Goal: Task Accomplishment & Management: Complete application form

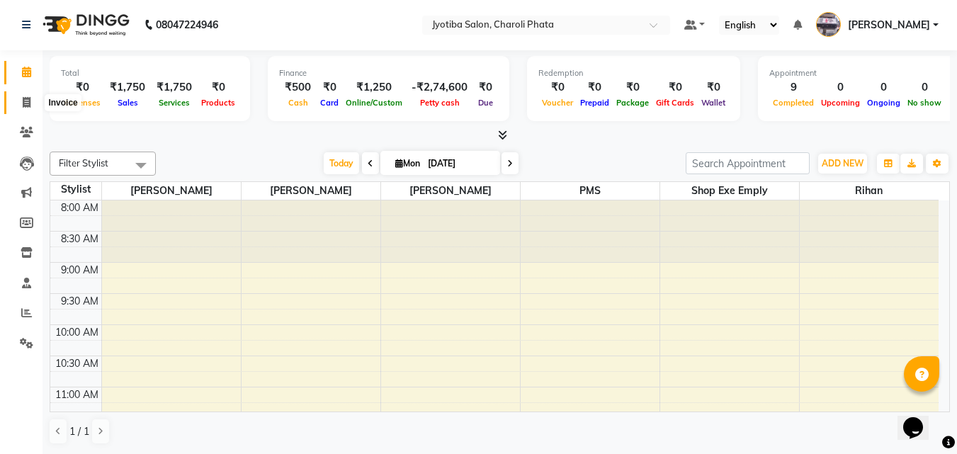
click at [23, 100] on icon at bounding box center [27, 102] width 8 height 11
select select "service"
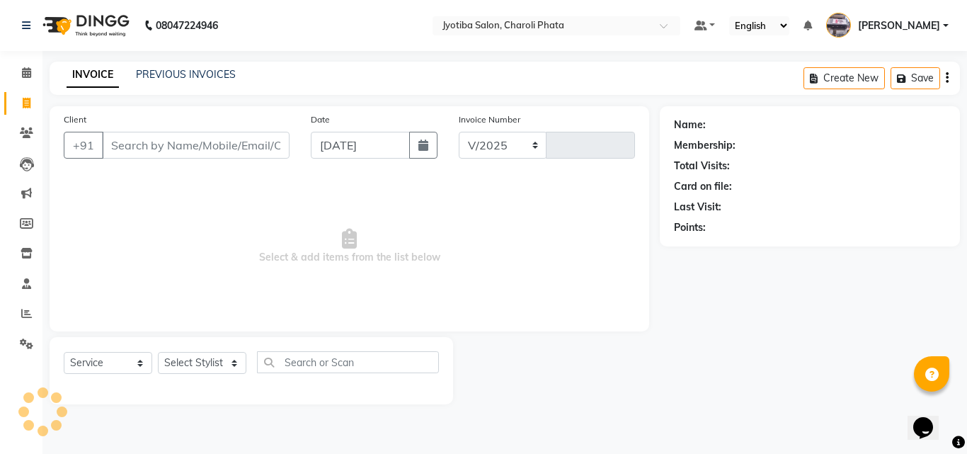
select select "5577"
type input "0628"
click at [127, 146] on input "Client" at bounding box center [196, 145] width 188 height 27
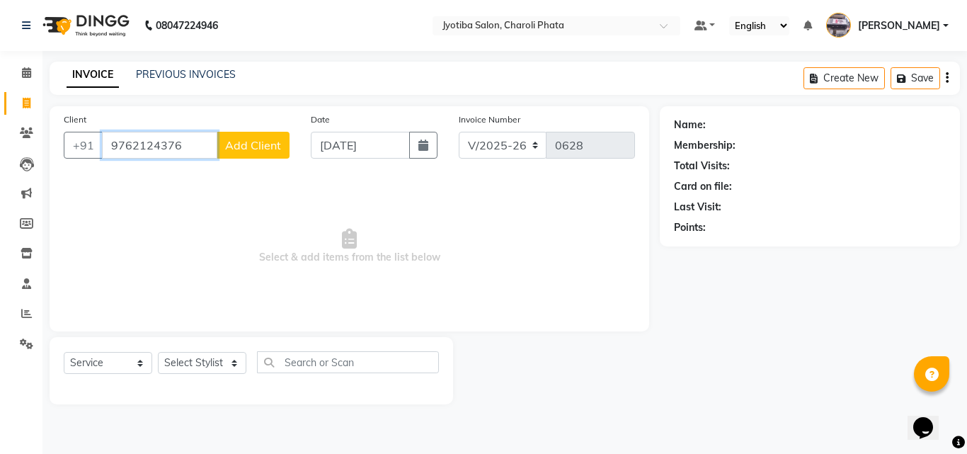
type input "9762124376"
click at [249, 132] on button "Add Client" at bounding box center [253, 145] width 73 height 27
select select "22"
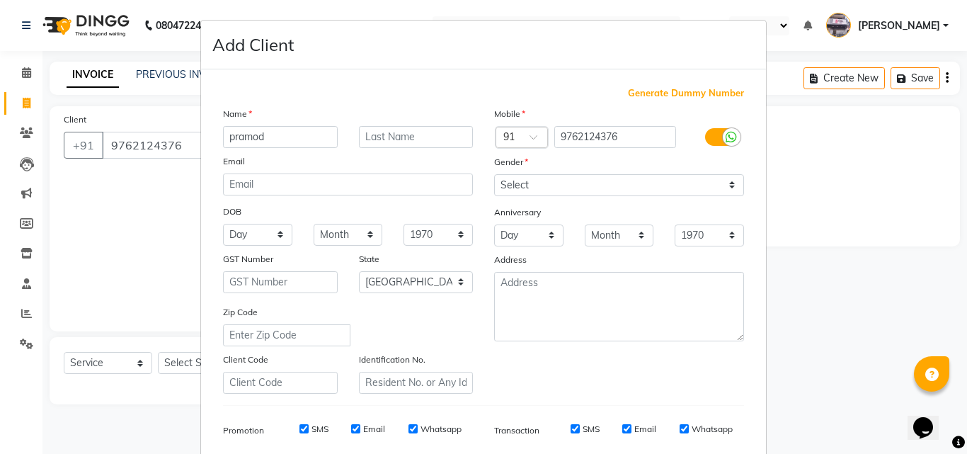
type input "pramod"
click at [386, 152] on div "Name pramod Email DOB Day 01 02 03 04 05 06 07 08 09 10 11 12 13 14 15 16 17 18…" at bounding box center [347, 249] width 271 height 287
click at [386, 142] on input "text" at bounding box center [416, 137] width 115 height 22
type input "[PERSON_NAME]"
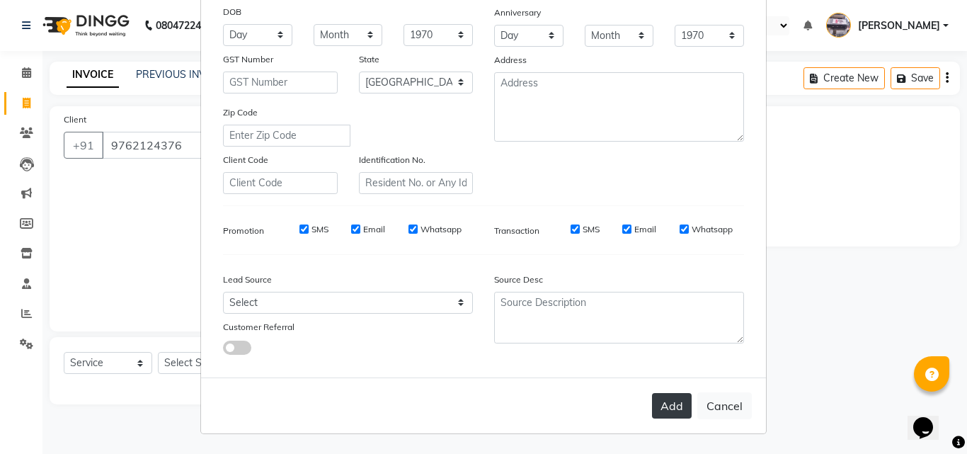
click at [670, 403] on button "Add" at bounding box center [672, 405] width 40 height 25
click at [672, 415] on button "Add" at bounding box center [672, 405] width 40 height 25
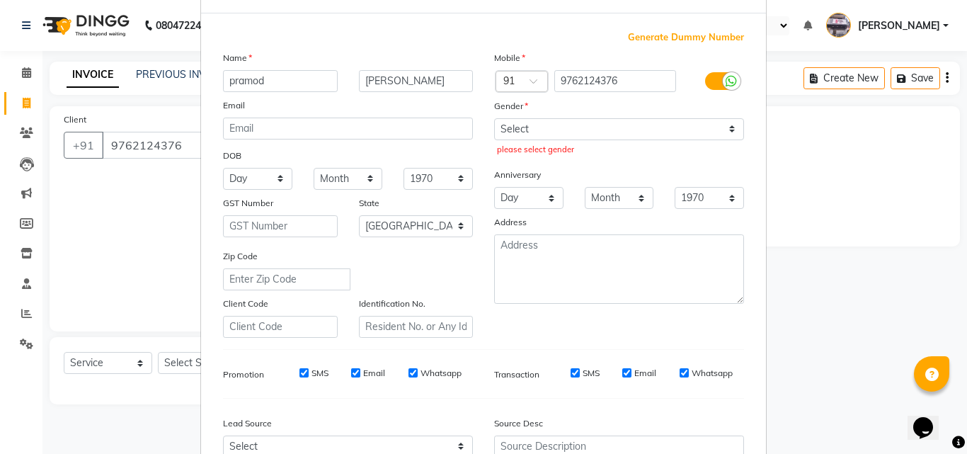
scroll to position [0, 0]
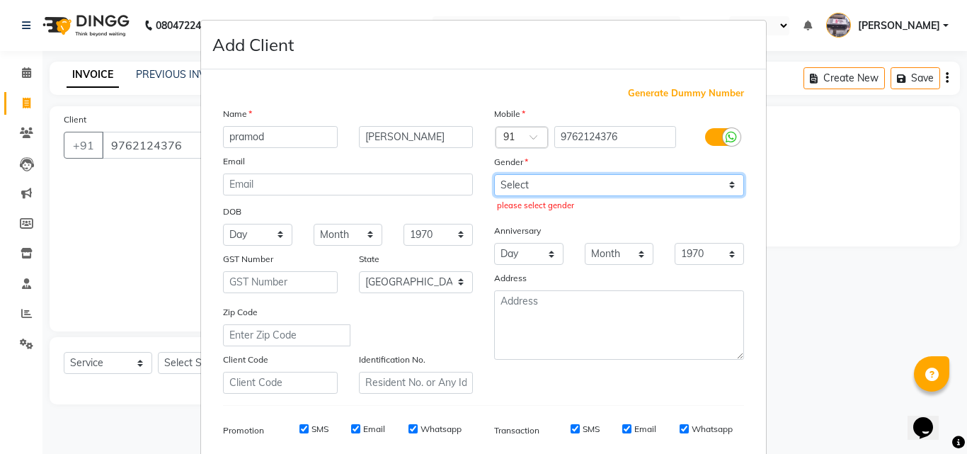
click at [631, 195] on select "Select [DEMOGRAPHIC_DATA] [DEMOGRAPHIC_DATA] Other Prefer Not To Say" at bounding box center [619, 185] width 250 height 22
select select "[DEMOGRAPHIC_DATA]"
click at [494, 174] on select "Select [DEMOGRAPHIC_DATA] [DEMOGRAPHIC_DATA] Other Prefer Not To Say" at bounding box center [619, 185] width 250 height 22
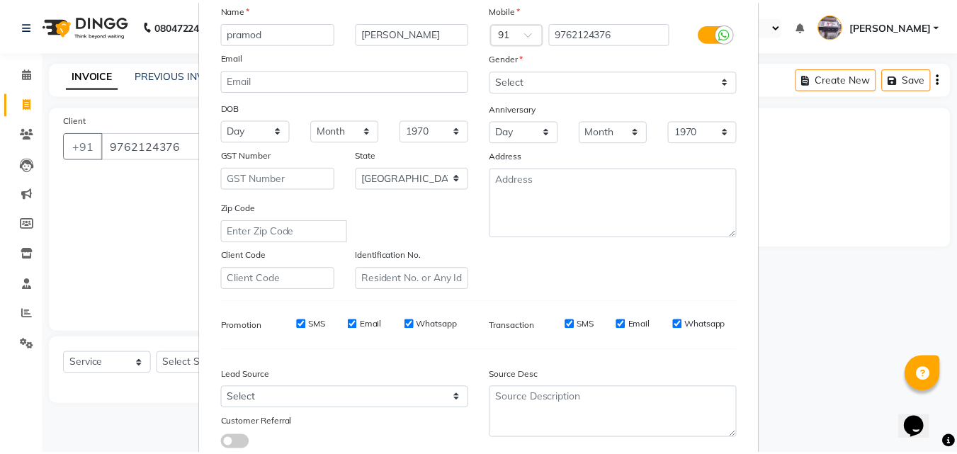
scroll to position [200, 0]
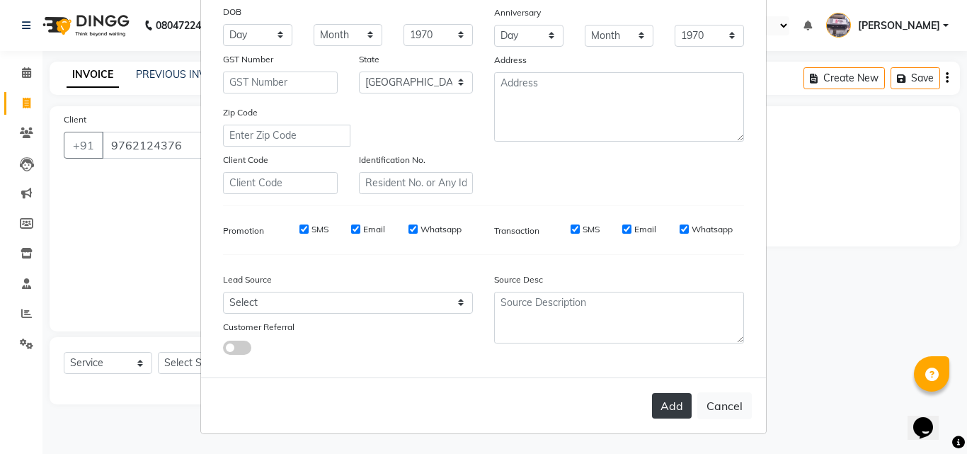
click at [680, 404] on button "Add" at bounding box center [672, 405] width 40 height 25
select select
select select "null"
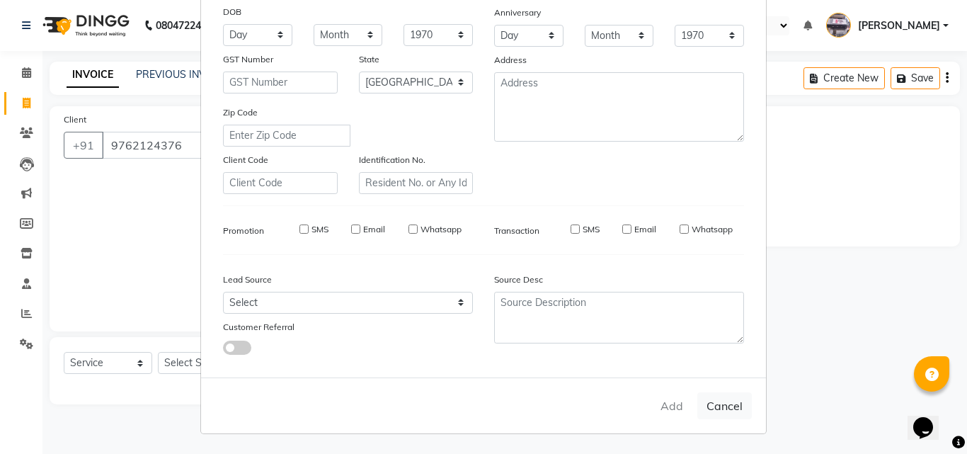
select select
checkbox input "false"
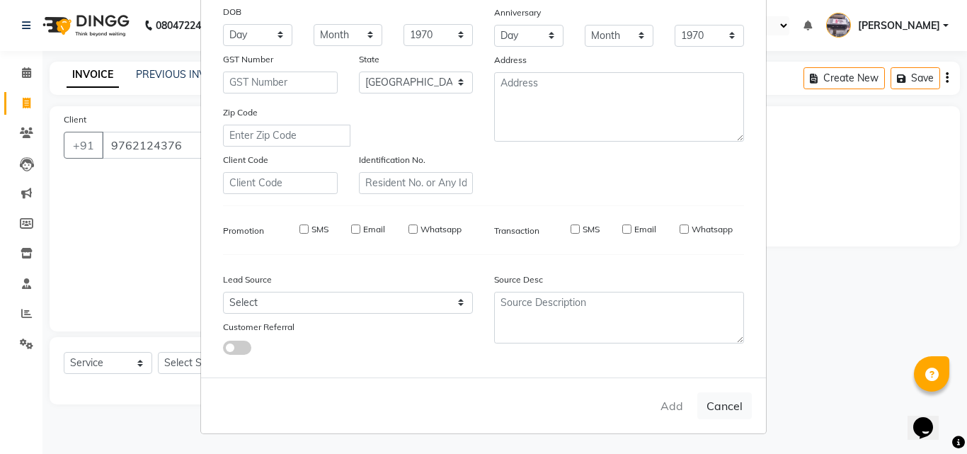
checkbox input "false"
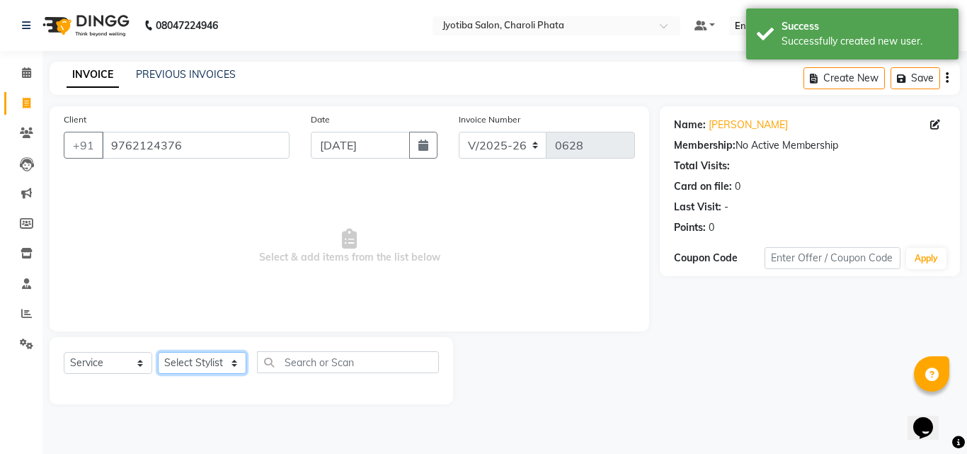
click at [195, 353] on select "Select Stylist [PERSON_NAME] PMS [PERSON_NAME] shop exe emply" at bounding box center [202, 363] width 89 height 22
select select "38050"
click at [158, 352] on select "Select Stylist [PERSON_NAME] PMS [PERSON_NAME] shop exe emply" at bounding box center [202, 363] width 89 height 22
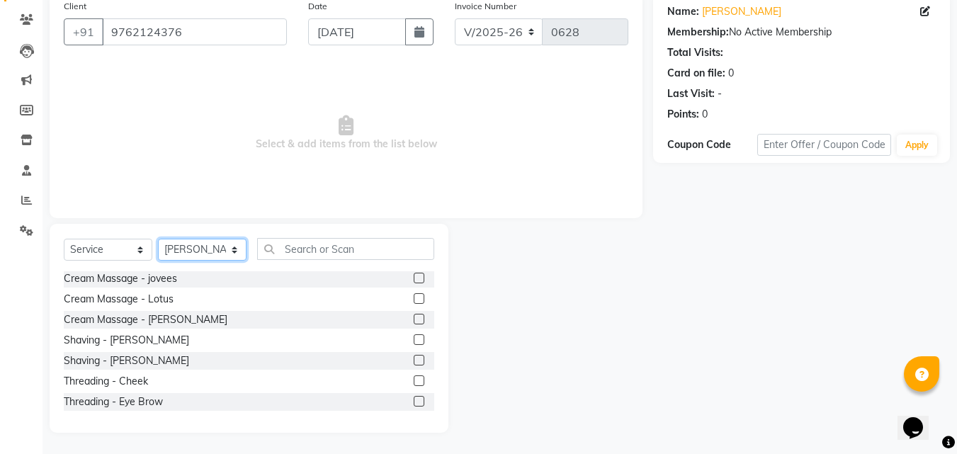
scroll to position [372, 0]
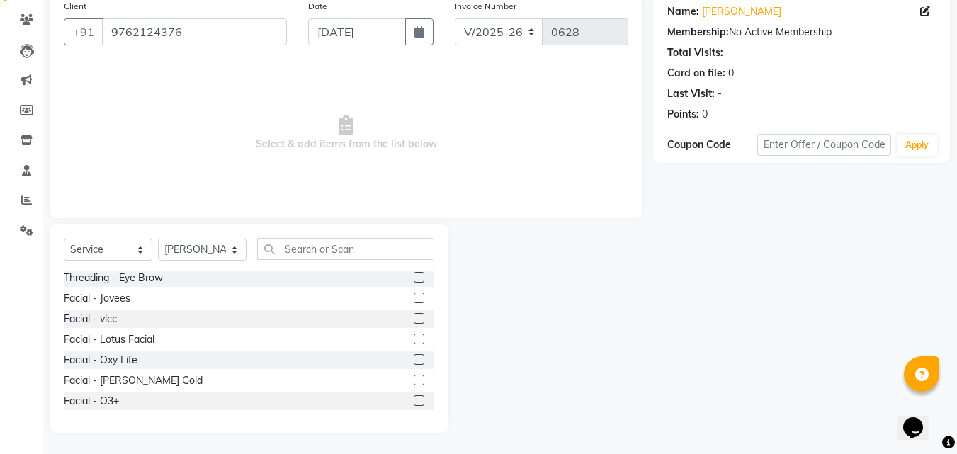
click at [414, 300] on label at bounding box center [419, 297] width 11 height 11
click at [414, 300] on input "checkbox" at bounding box center [418, 298] width 9 height 9
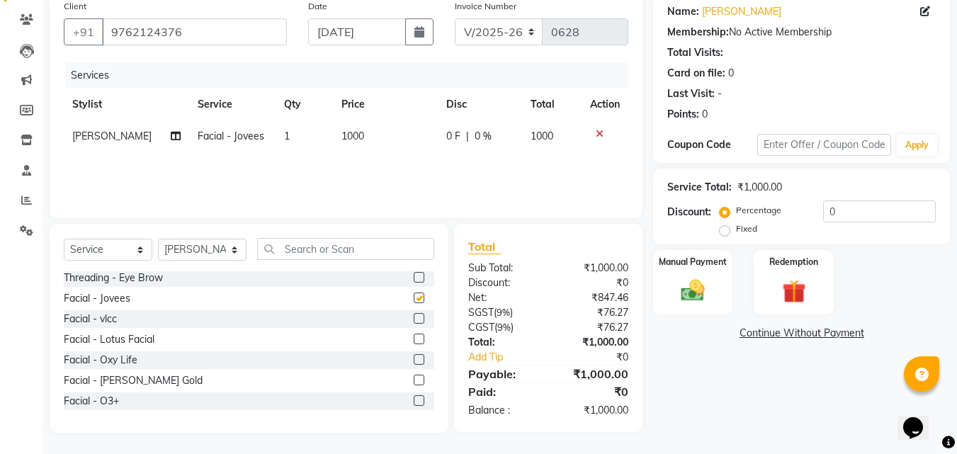
checkbox input "false"
click at [719, 303] on div "Manual Payment" at bounding box center [692, 282] width 83 height 67
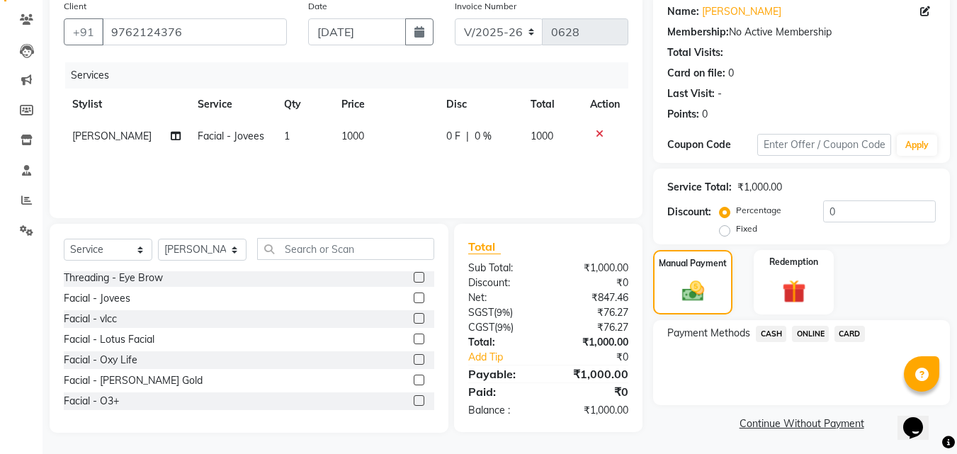
click at [819, 326] on span "ONLINE" at bounding box center [810, 334] width 37 height 16
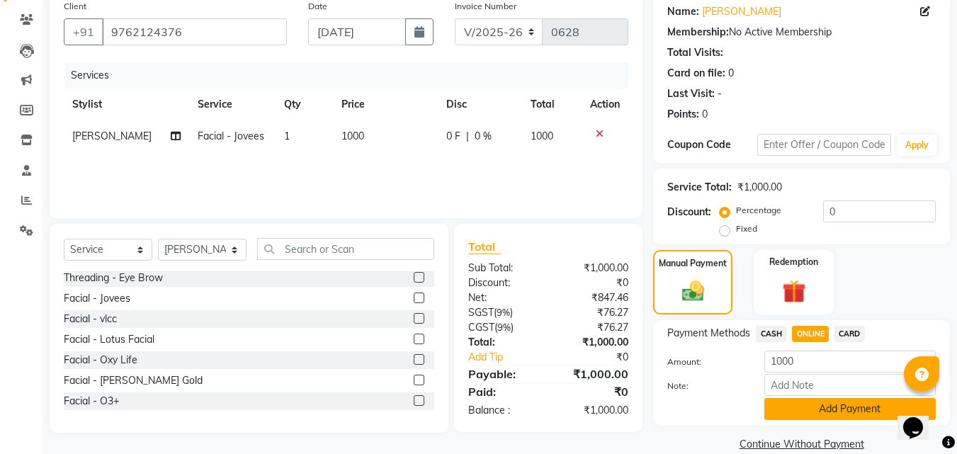
click at [797, 409] on button "Add Payment" at bounding box center [849, 409] width 171 height 22
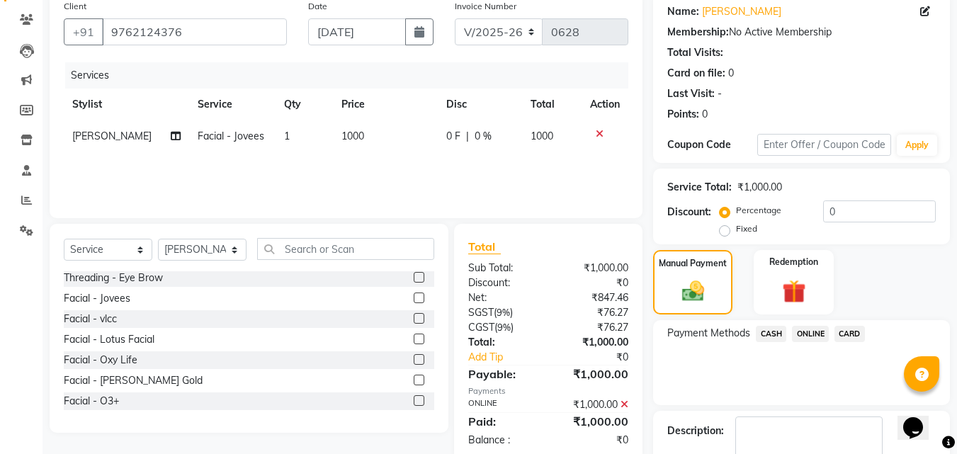
scroll to position [195, 0]
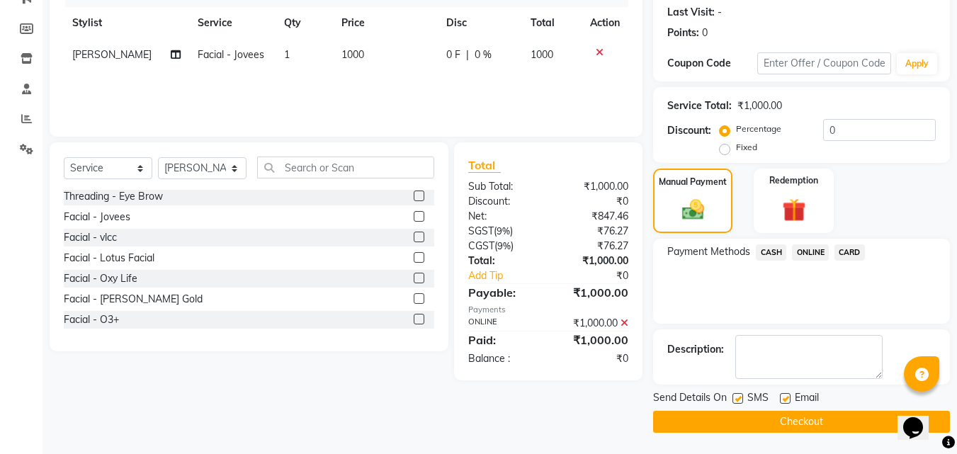
click at [761, 421] on button "Checkout" at bounding box center [801, 422] width 297 height 22
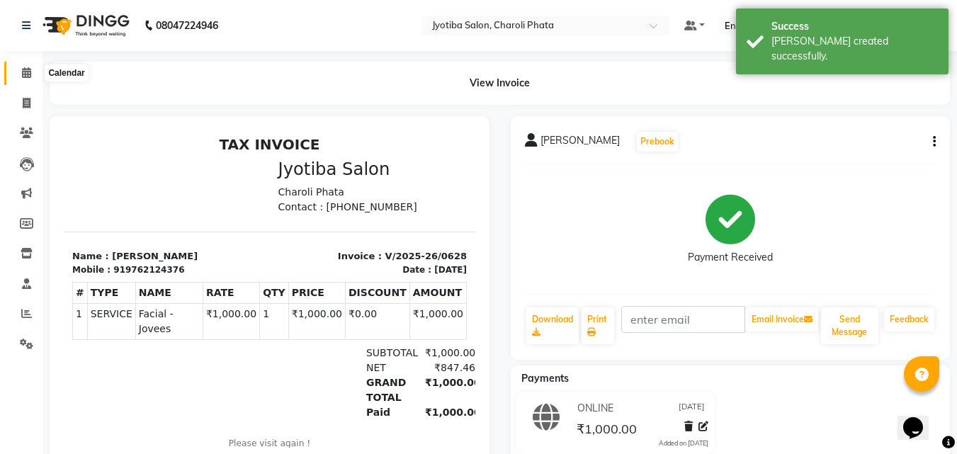
click at [21, 66] on span at bounding box center [26, 73] width 25 height 16
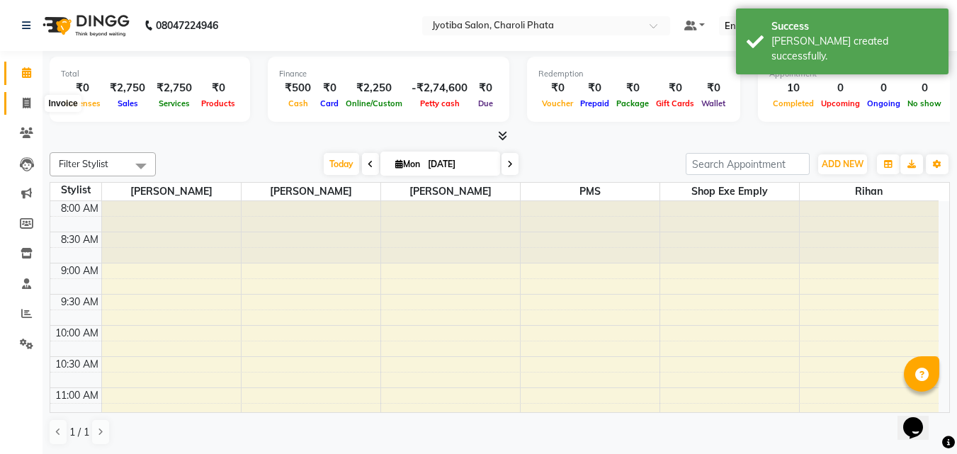
click at [28, 106] on icon at bounding box center [27, 103] width 8 height 11
select select "5577"
select select "service"
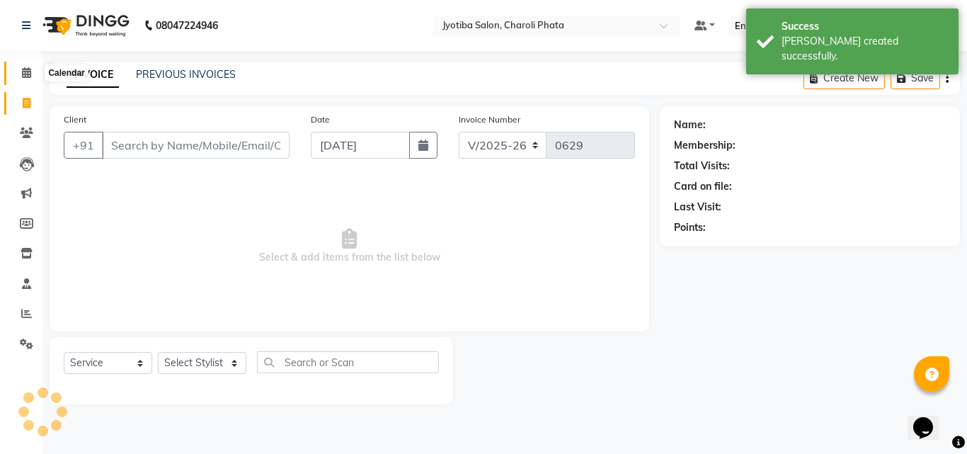
click at [25, 71] on icon at bounding box center [26, 72] width 9 height 11
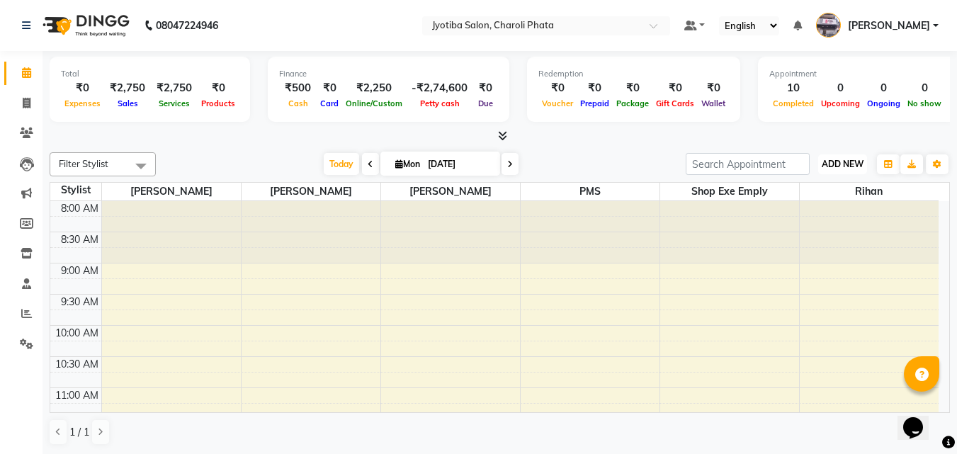
click at [844, 159] on span "ADD NEW" at bounding box center [842, 164] width 42 height 11
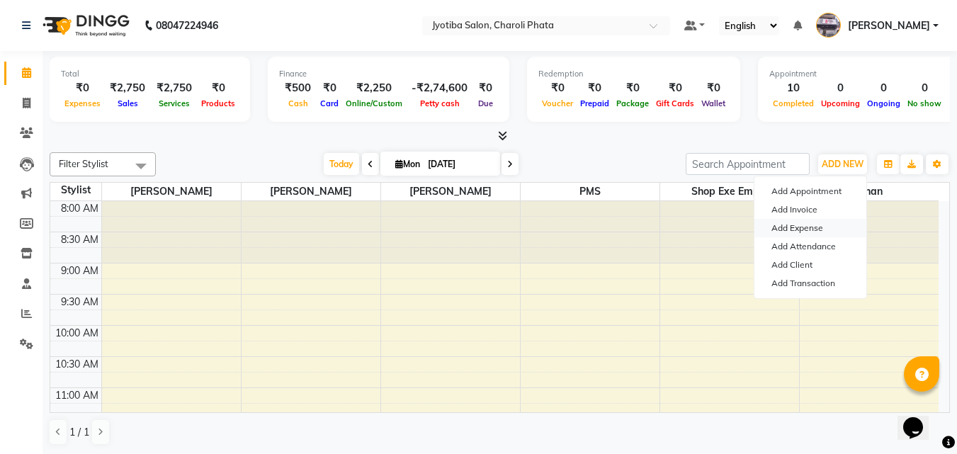
click at [794, 227] on link "Add Expense" at bounding box center [810, 228] width 112 height 18
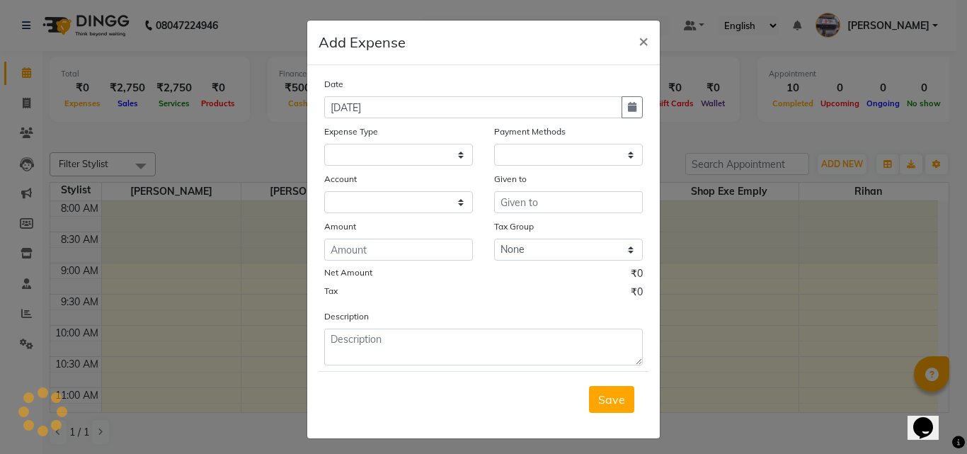
select select "1"
select select "4513"
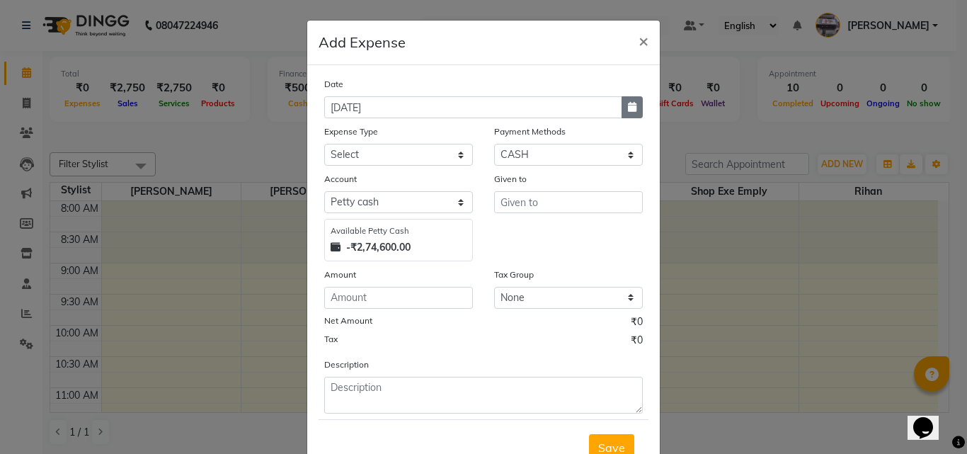
click at [622, 106] on button "button" at bounding box center [632, 107] width 21 height 22
select select "9"
select select "2025"
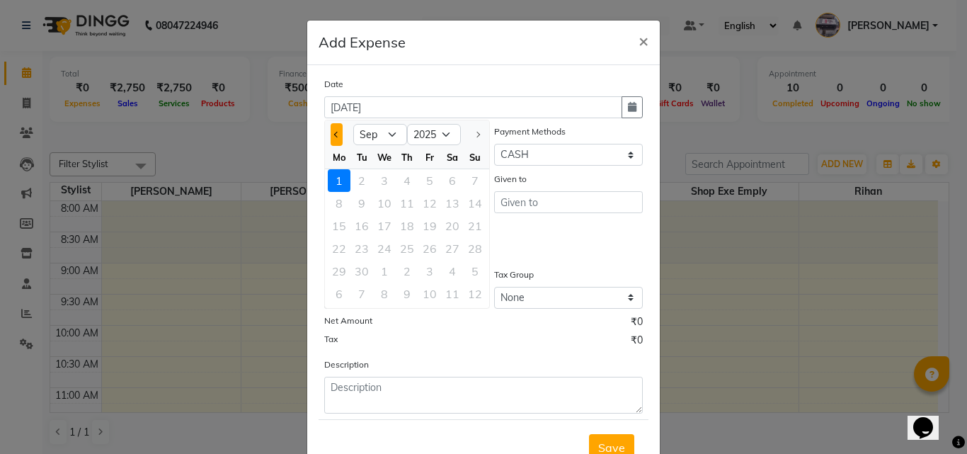
click at [331, 139] on button "Previous month" at bounding box center [337, 134] width 12 height 23
select select "8"
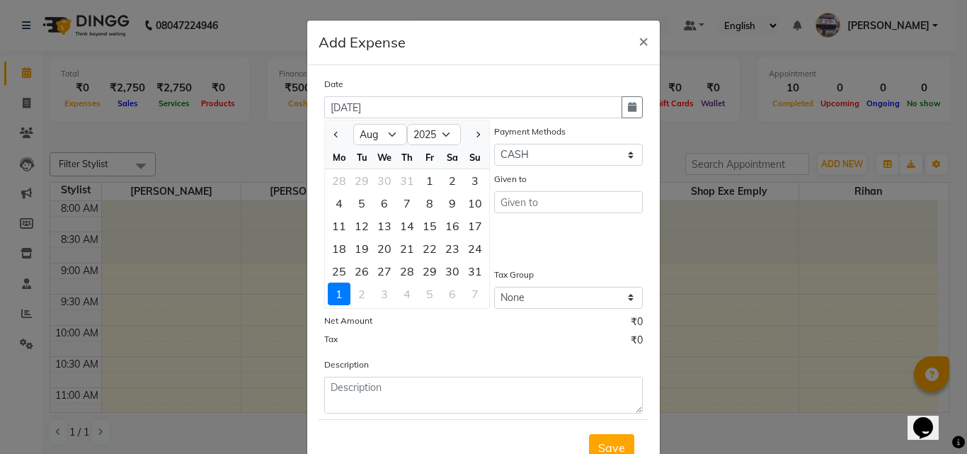
click at [469, 268] on div "31" at bounding box center [475, 271] width 23 height 23
type input "[DATE]"
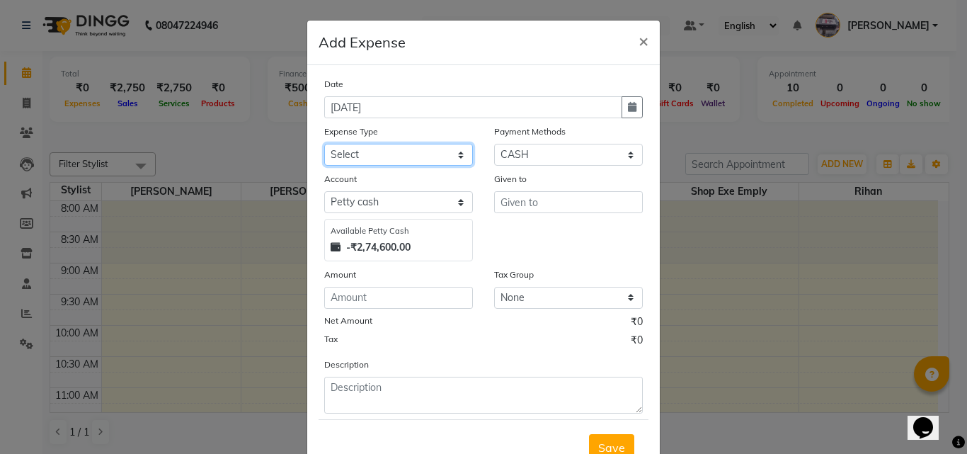
drag, startPoint x: 445, startPoint y: 154, endPoint x: 442, endPoint y: 161, distance: 8.6
click at [445, 154] on select "Select Advance salary Advance salary ajaj Bank charges Car maintenance Cash tra…" at bounding box center [398, 155] width 149 height 22
select select "18043"
click at [324, 144] on select "Select Advance salary Advance salary ajaj Bank charges Car maintenance Cash tra…" at bounding box center [398, 155] width 149 height 22
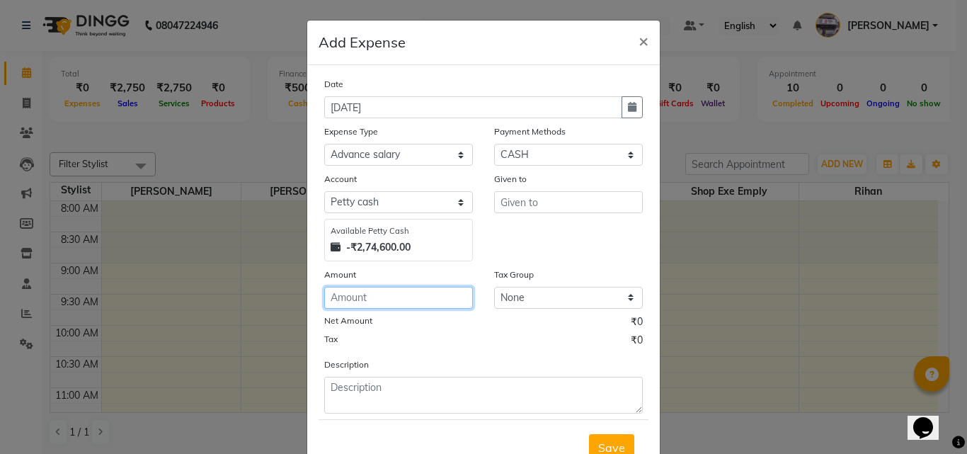
click at [394, 301] on input "number" at bounding box center [398, 298] width 149 height 22
type input "60"
click at [560, 181] on div "Given to" at bounding box center [568, 181] width 149 height 20
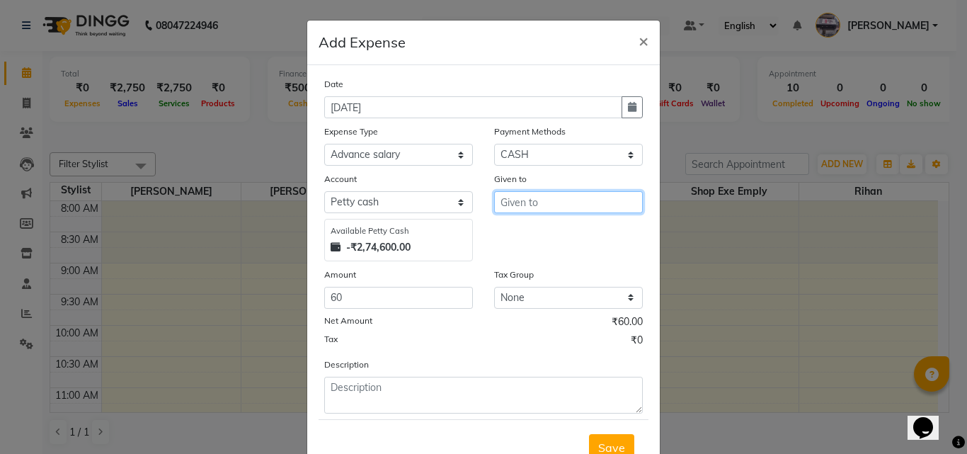
click at [551, 203] on input "text" at bounding box center [568, 202] width 149 height 22
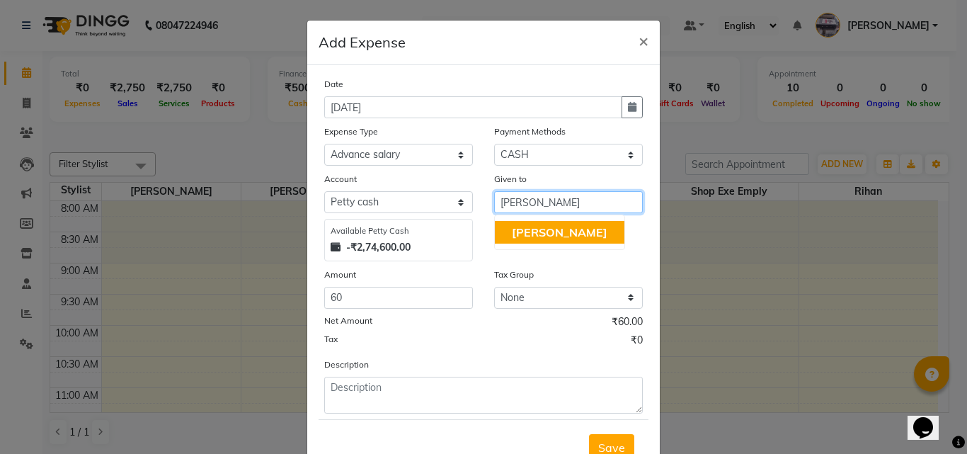
click at [549, 223] on button "[PERSON_NAME]" at bounding box center [560, 232] width 130 height 23
type input "[PERSON_NAME]"
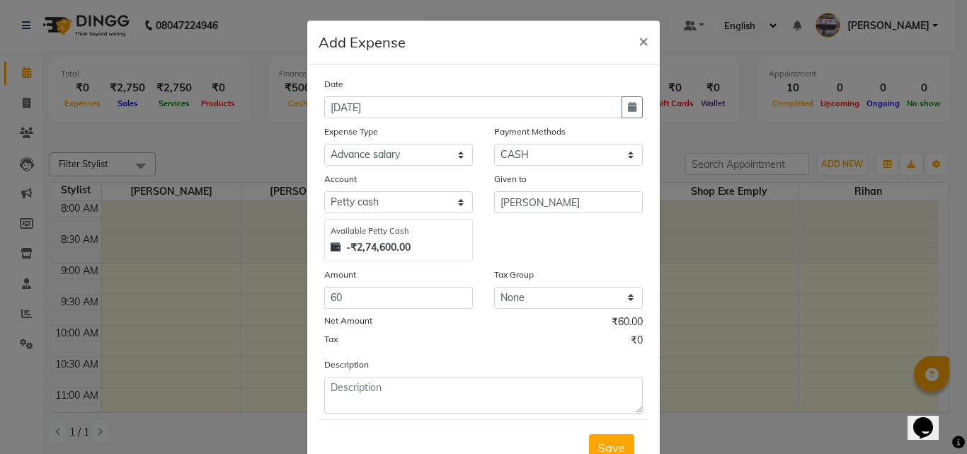
scroll to position [53, 0]
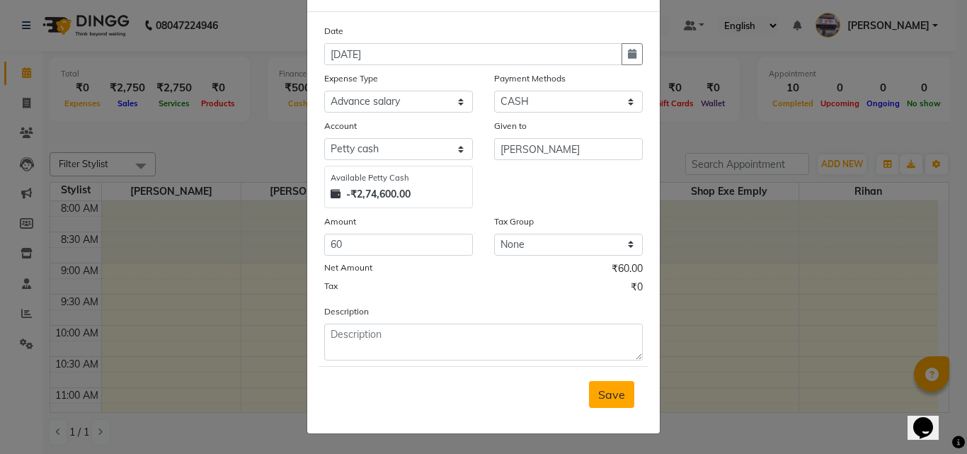
click at [605, 390] on span "Save" at bounding box center [611, 394] width 27 height 14
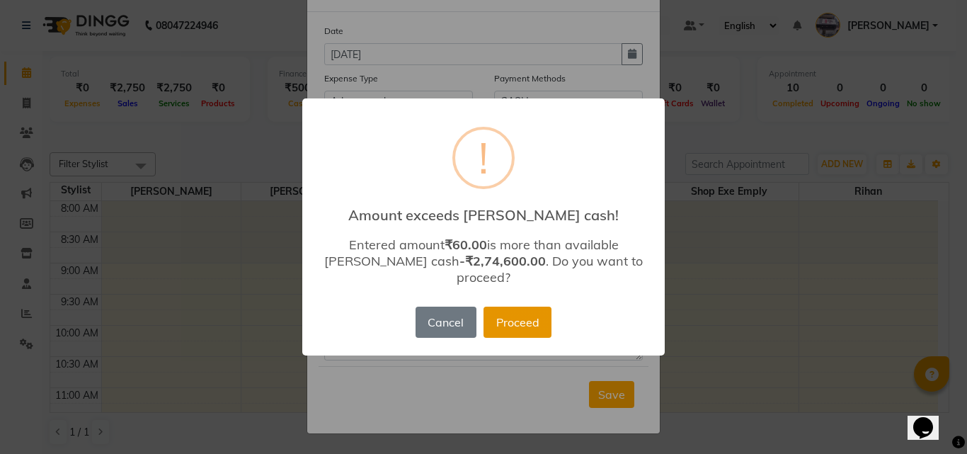
click at [521, 307] on button "Proceed" at bounding box center [518, 322] width 68 height 31
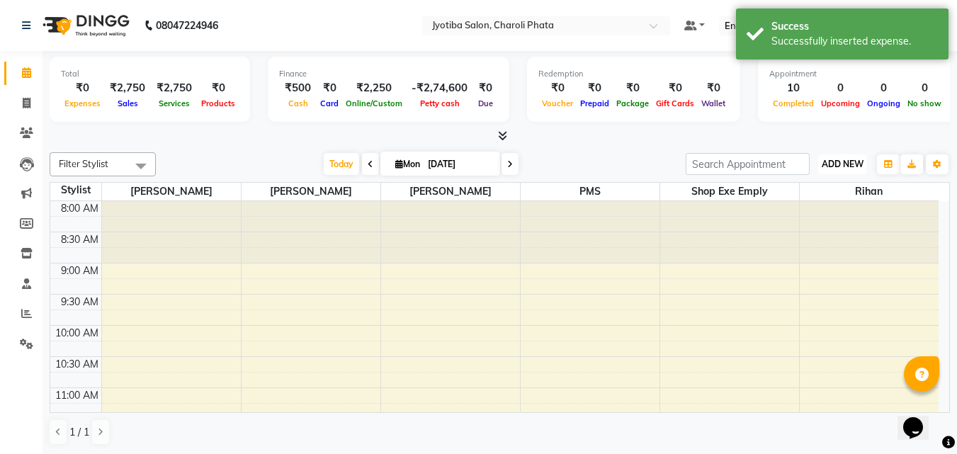
click at [826, 160] on span "ADD NEW" at bounding box center [842, 164] width 42 height 11
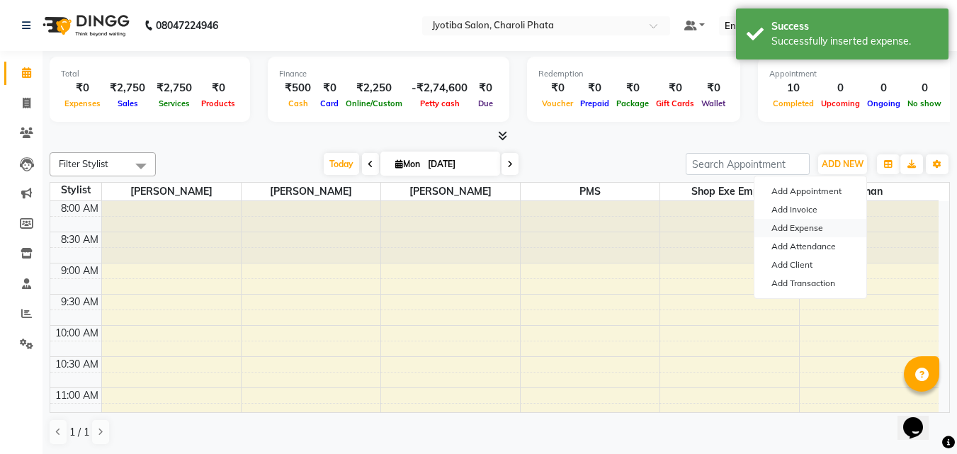
click at [799, 224] on link "Add Expense" at bounding box center [810, 228] width 112 height 18
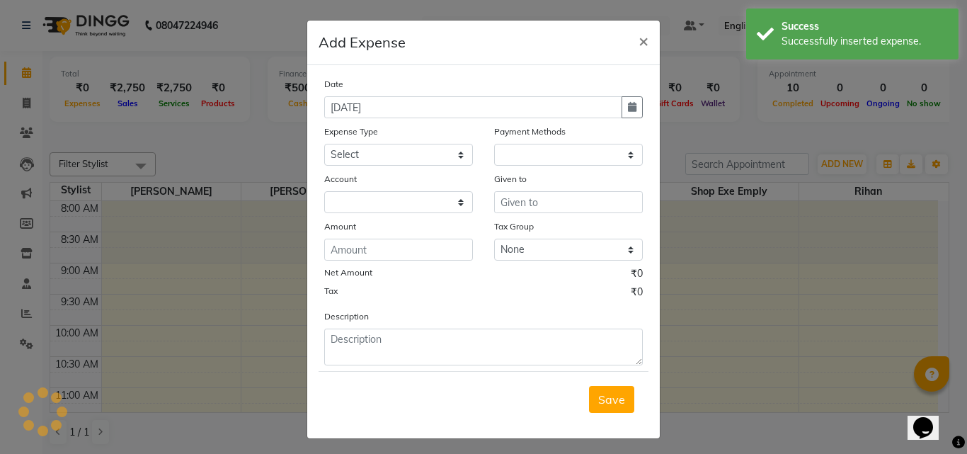
select select "1"
select select "4513"
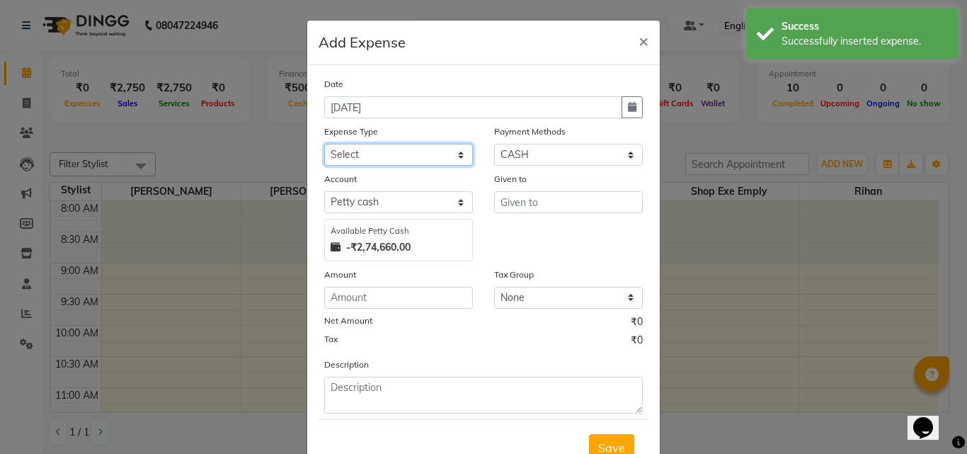
drag, startPoint x: 406, startPoint y: 154, endPoint x: 406, endPoint y: 163, distance: 9.2
click at [406, 157] on select "Select Advance salary Advance salary ajaj Bank charges Car maintenance Cash tra…" at bounding box center [398, 155] width 149 height 22
select select "18043"
click at [324, 144] on select "Select Advance salary Advance salary ajaj Bank charges Car maintenance Cash tra…" at bounding box center [398, 155] width 149 height 22
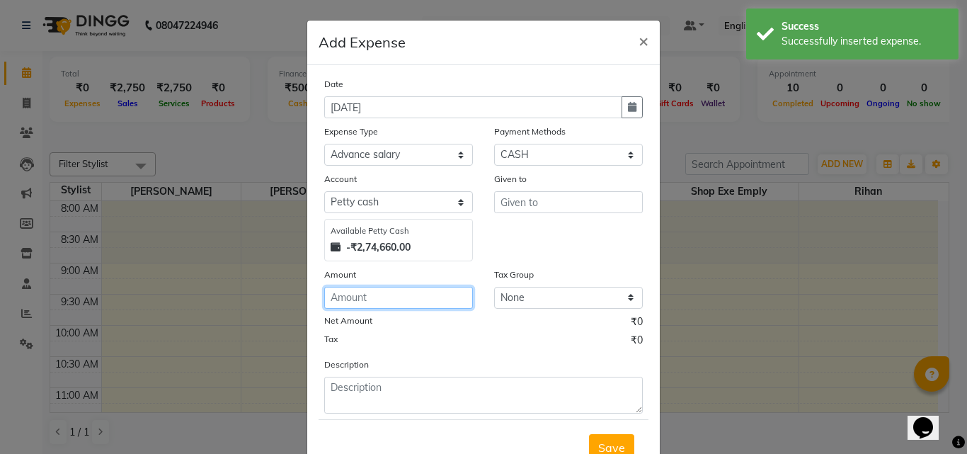
click at [368, 305] on input "number" at bounding box center [398, 298] width 149 height 22
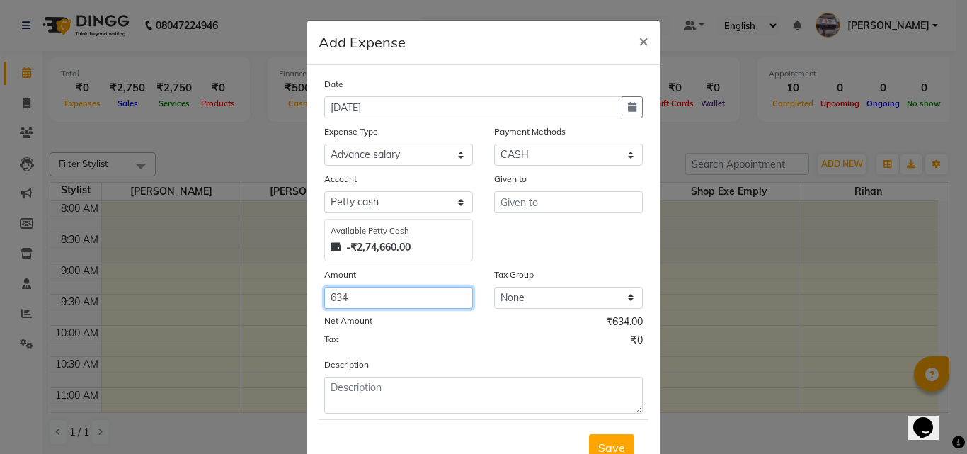
type input "634"
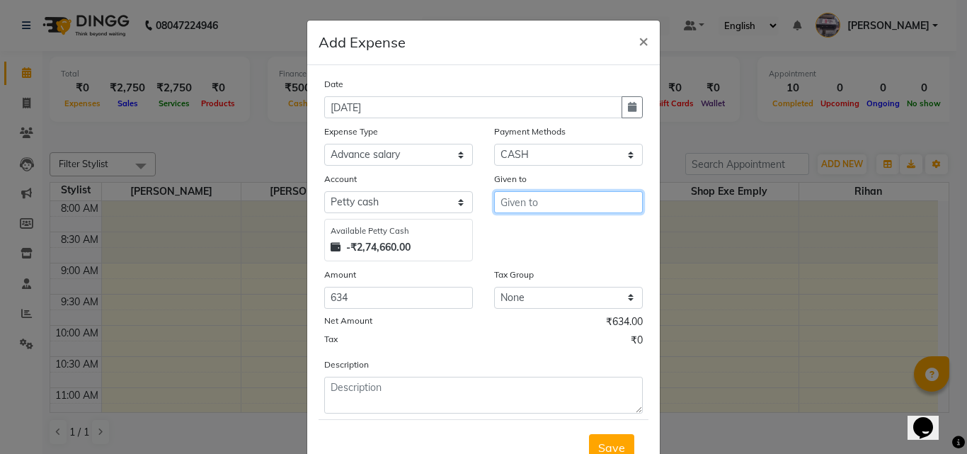
click at [522, 209] on input "text" at bounding box center [568, 202] width 149 height 22
click at [519, 240] on button "R ihan" at bounding box center [551, 232] width 112 height 23
type input "Rihan"
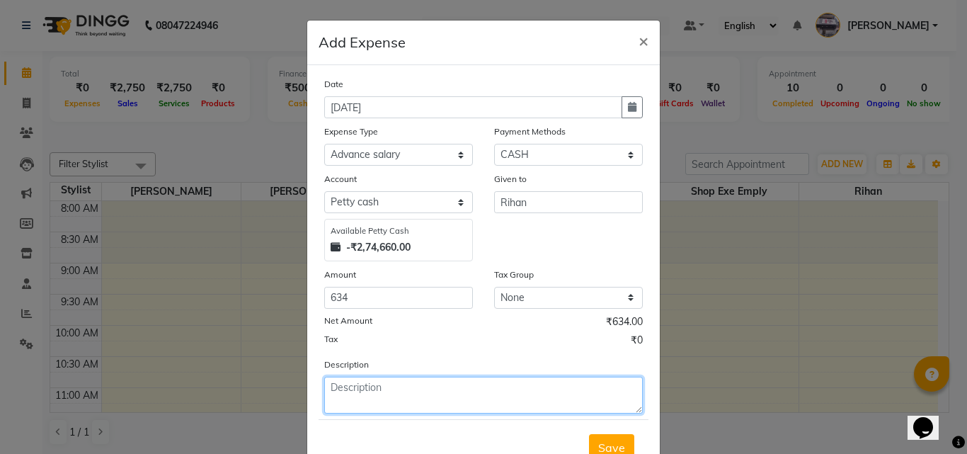
click at [448, 409] on textarea at bounding box center [483, 395] width 319 height 37
type textarea "mobile recharge"
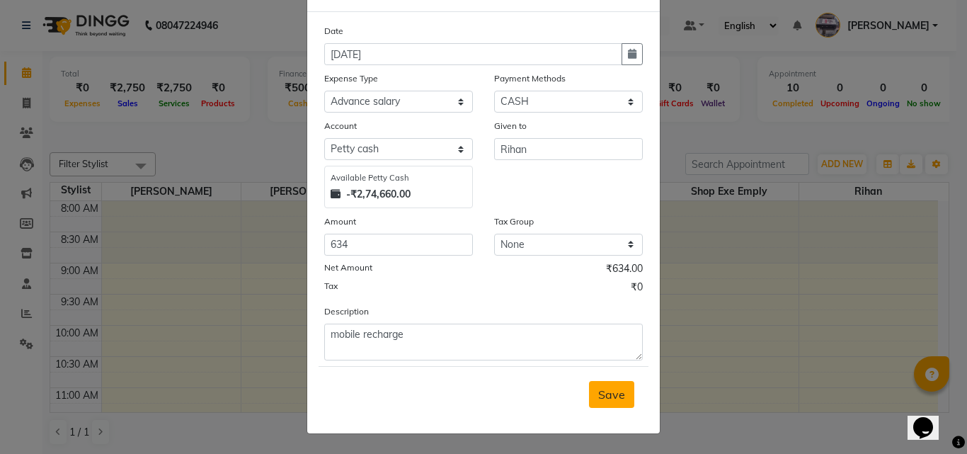
click at [622, 398] on button "Save" at bounding box center [611, 394] width 45 height 27
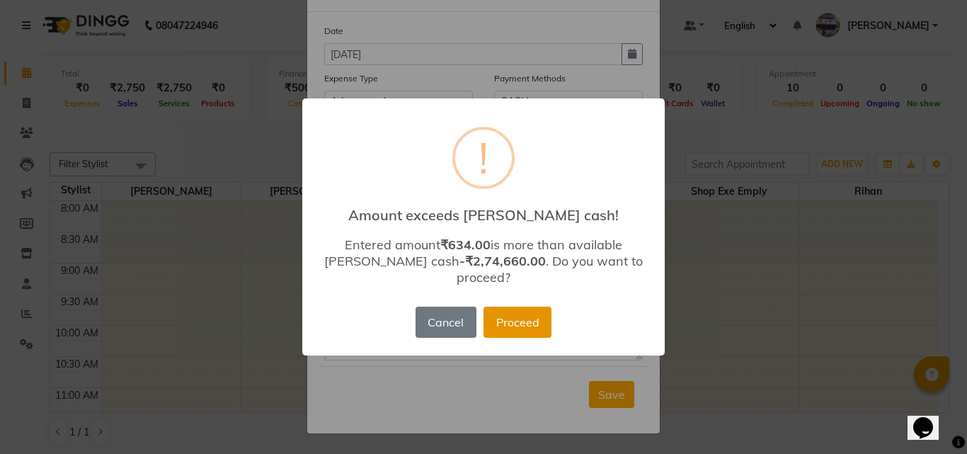
click at [516, 318] on button "Proceed" at bounding box center [518, 322] width 68 height 31
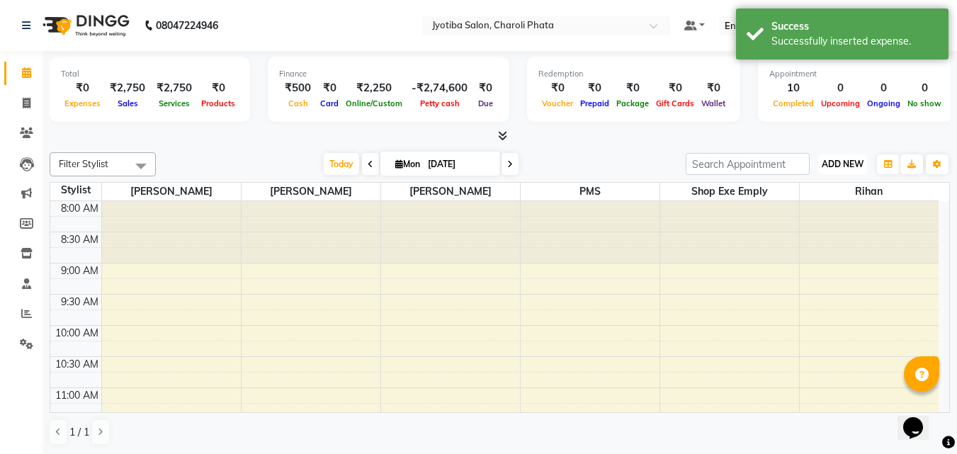
click at [838, 166] on span "ADD NEW" at bounding box center [842, 164] width 42 height 11
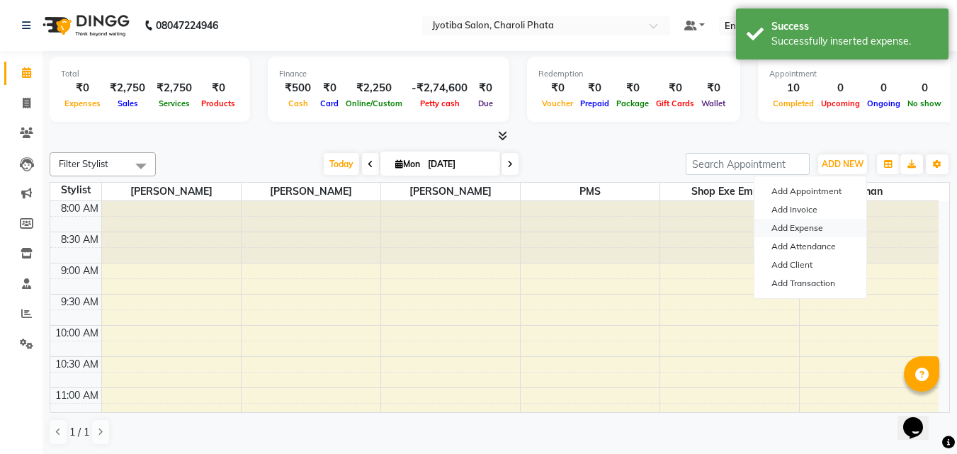
click at [792, 231] on link "Add Expense" at bounding box center [810, 228] width 112 height 18
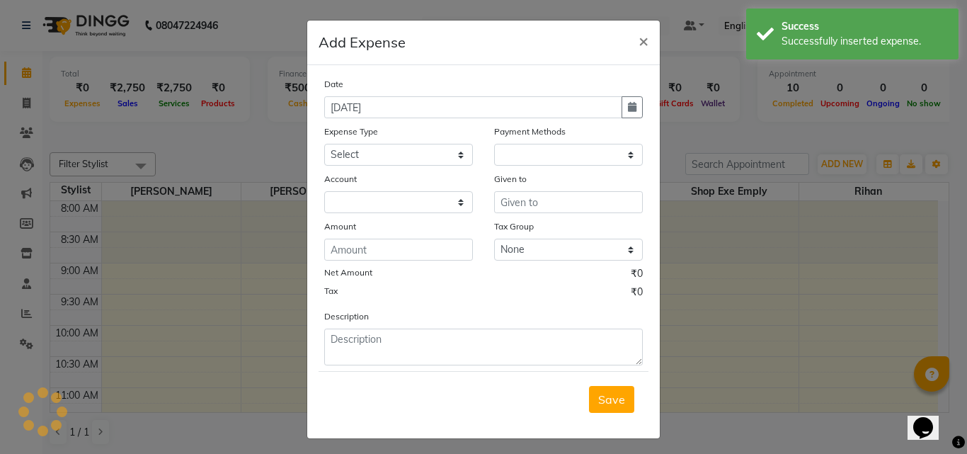
select select "1"
select select "4513"
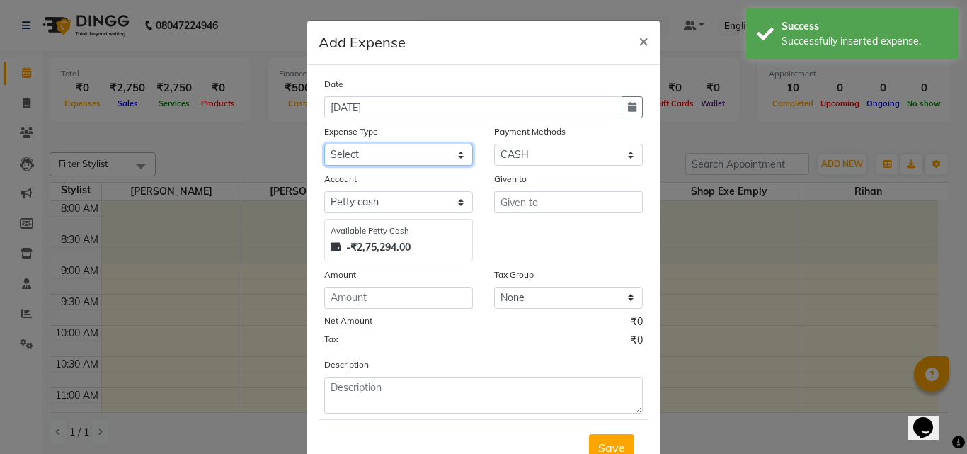
click at [402, 149] on select "Select Advance salary Advance salary ajaj Bank charges Car maintenance Cash tra…" at bounding box center [398, 155] width 149 height 22
select select "18043"
click at [324, 144] on select "Select Advance salary Advance salary ajaj Bank charges Car maintenance Cash tra…" at bounding box center [398, 155] width 149 height 22
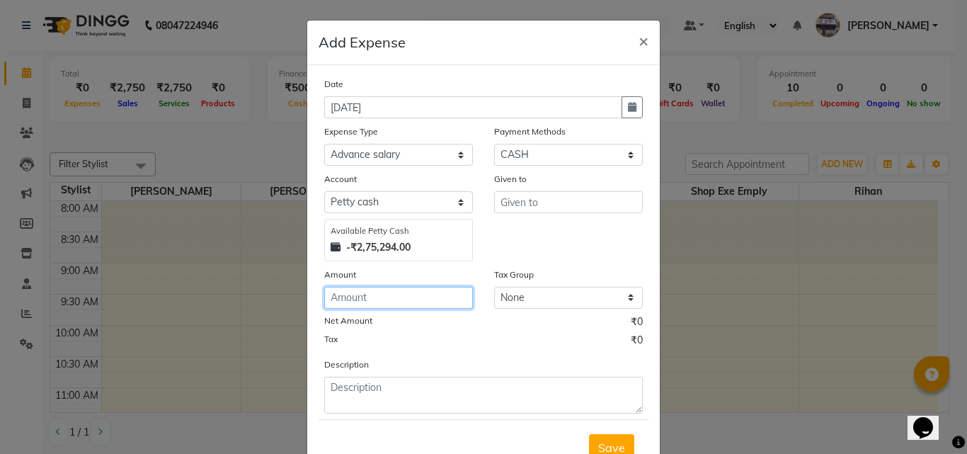
click at [378, 296] on input "number" at bounding box center [398, 298] width 149 height 22
type input "250"
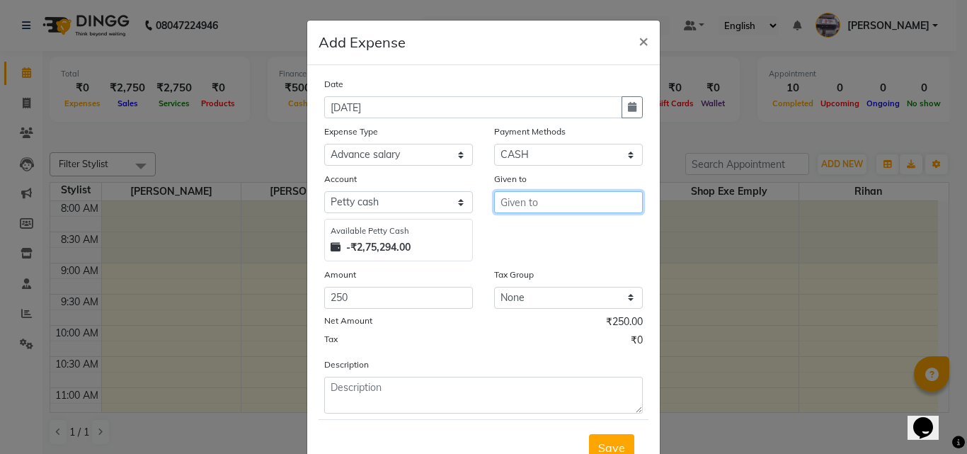
click at [542, 193] on input "text" at bounding box center [568, 202] width 149 height 22
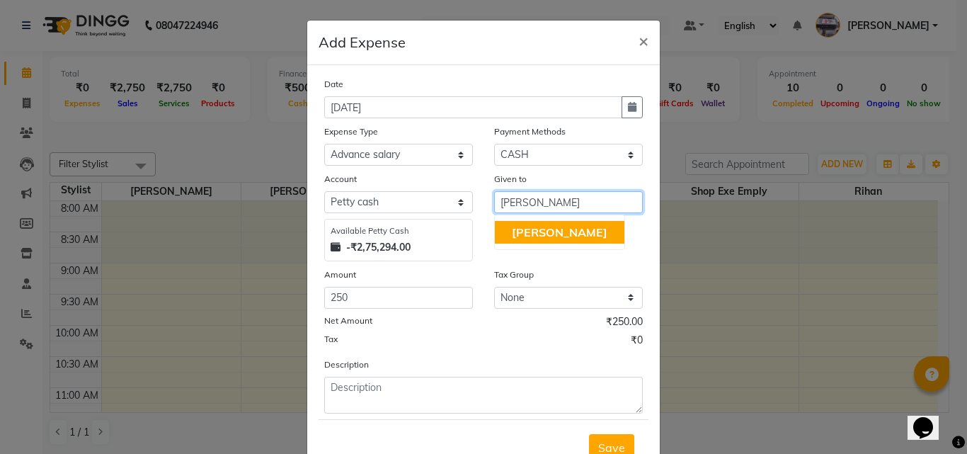
type input "[PERSON_NAME]"
drag, startPoint x: 533, startPoint y: 258, endPoint x: 537, endPoint y: 234, distance: 23.6
click at [536, 246] on div "Given to [PERSON_NAME] [PERSON_NAME]" at bounding box center [569, 216] width 170 height 90
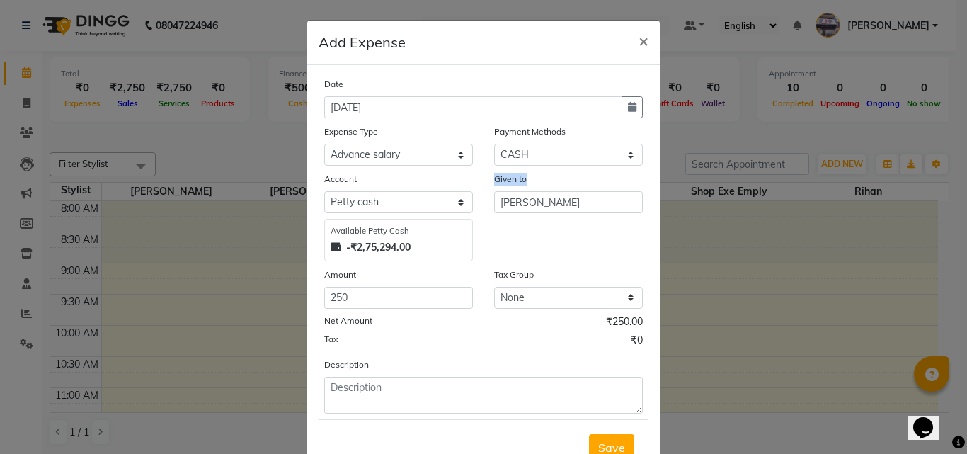
click at [537, 234] on div "Given to [PERSON_NAME]" at bounding box center [569, 216] width 170 height 90
click at [602, 438] on button "Save" at bounding box center [611, 447] width 45 height 27
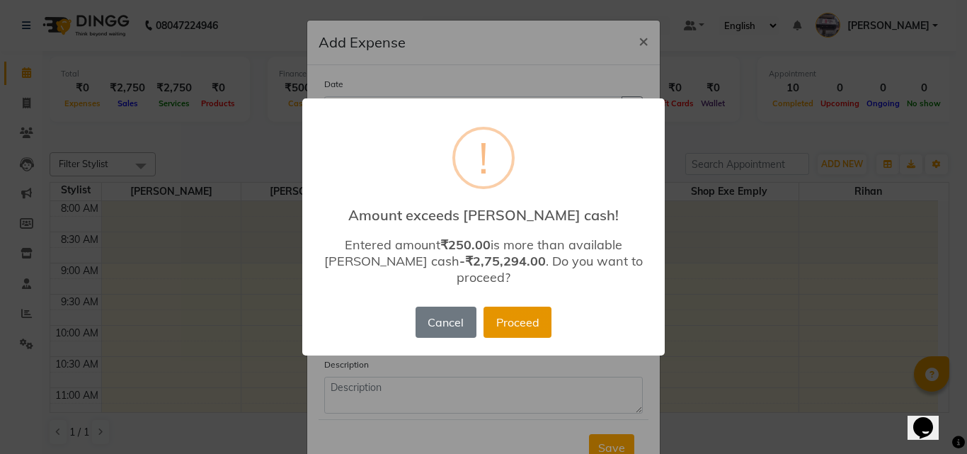
click at [537, 307] on button "Proceed" at bounding box center [518, 322] width 68 height 31
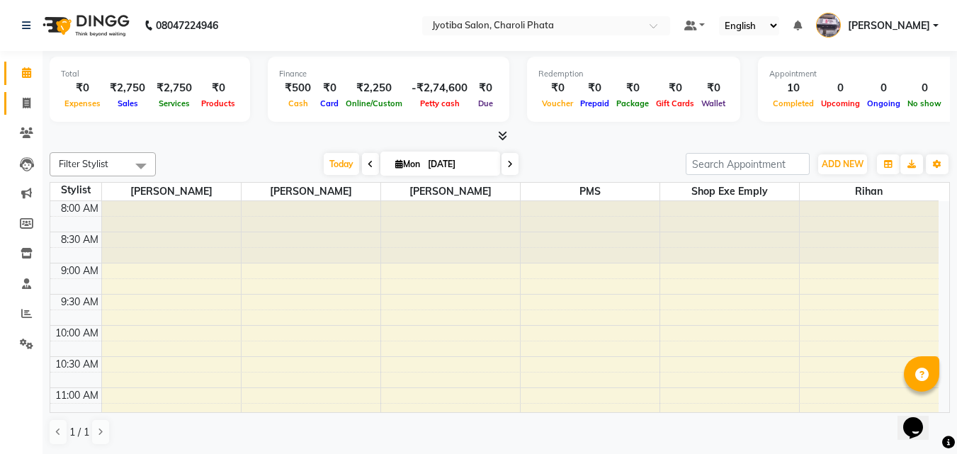
click at [12, 103] on link "Invoice" at bounding box center [21, 103] width 34 height 23
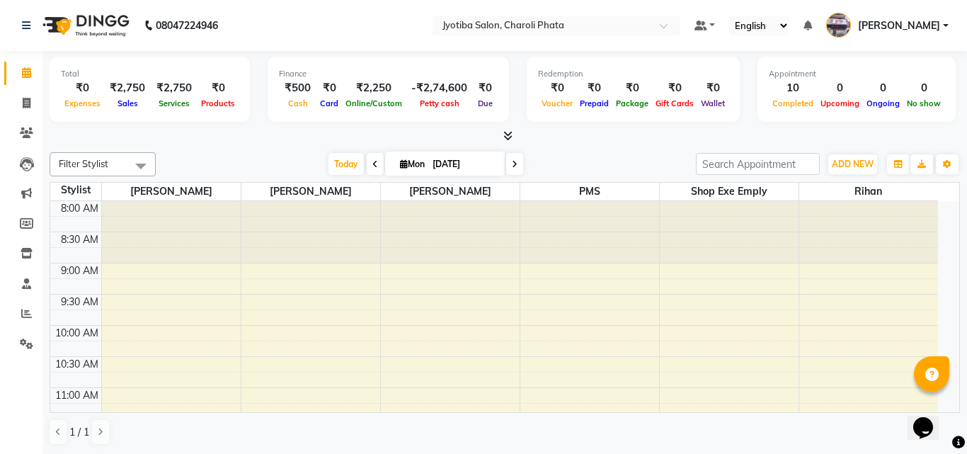
select select "service"
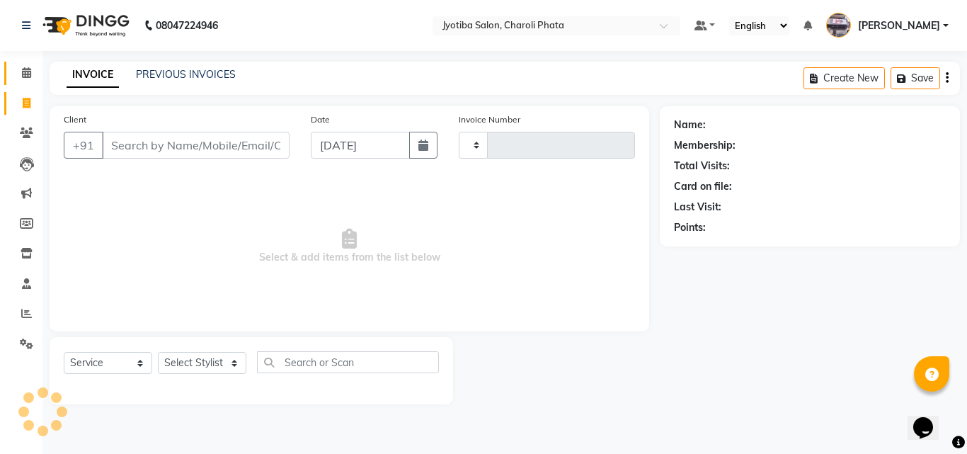
type input "0629"
select select "5577"
click at [22, 67] on icon at bounding box center [26, 72] width 9 height 11
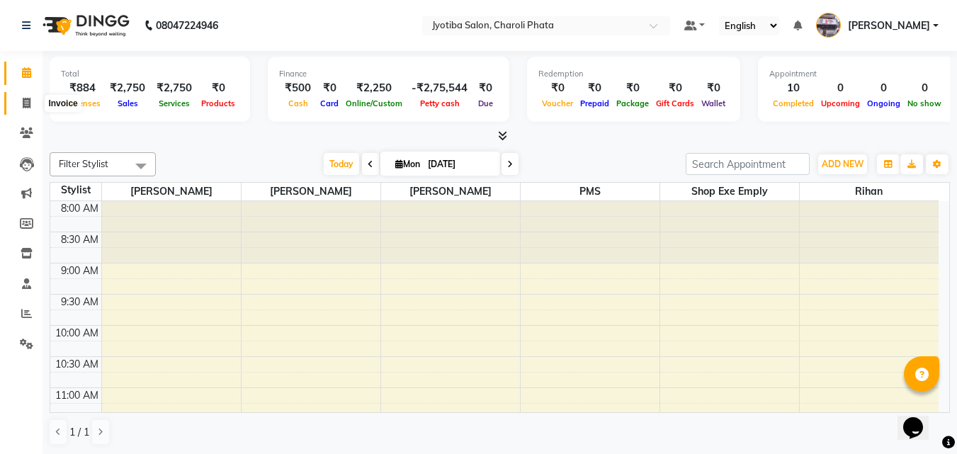
click at [16, 102] on span at bounding box center [26, 104] width 25 height 16
select select "5577"
select select "service"
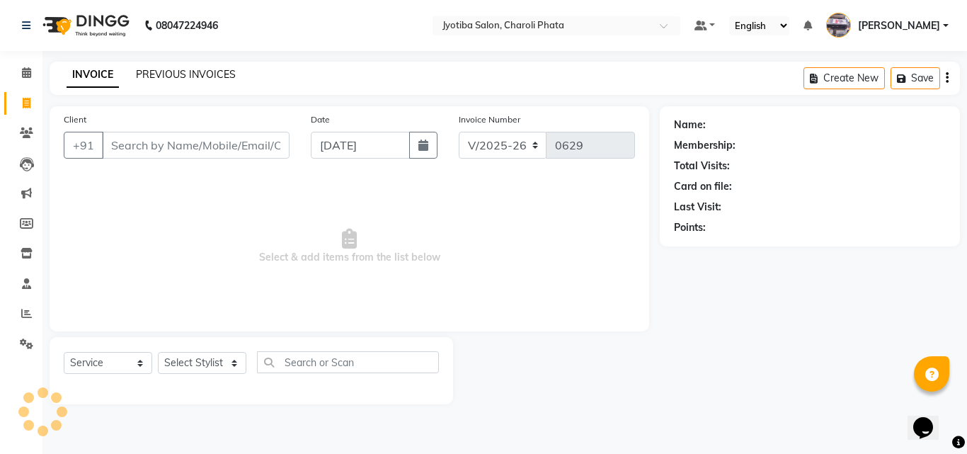
click at [148, 72] on link "PREVIOUS INVOICES" at bounding box center [186, 74] width 100 height 13
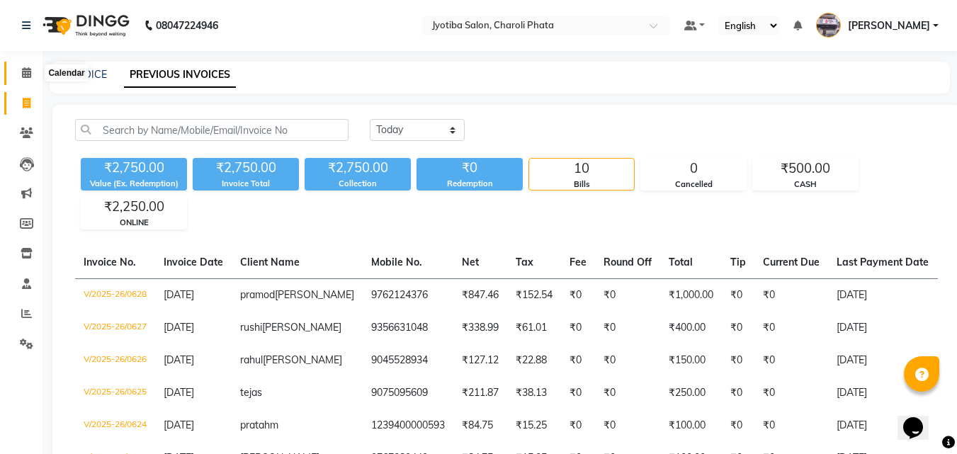
click at [33, 69] on span at bounding box center [26, 73] width 25 height 16
